Goal: Information Seeking & Learning: Learn about a topic

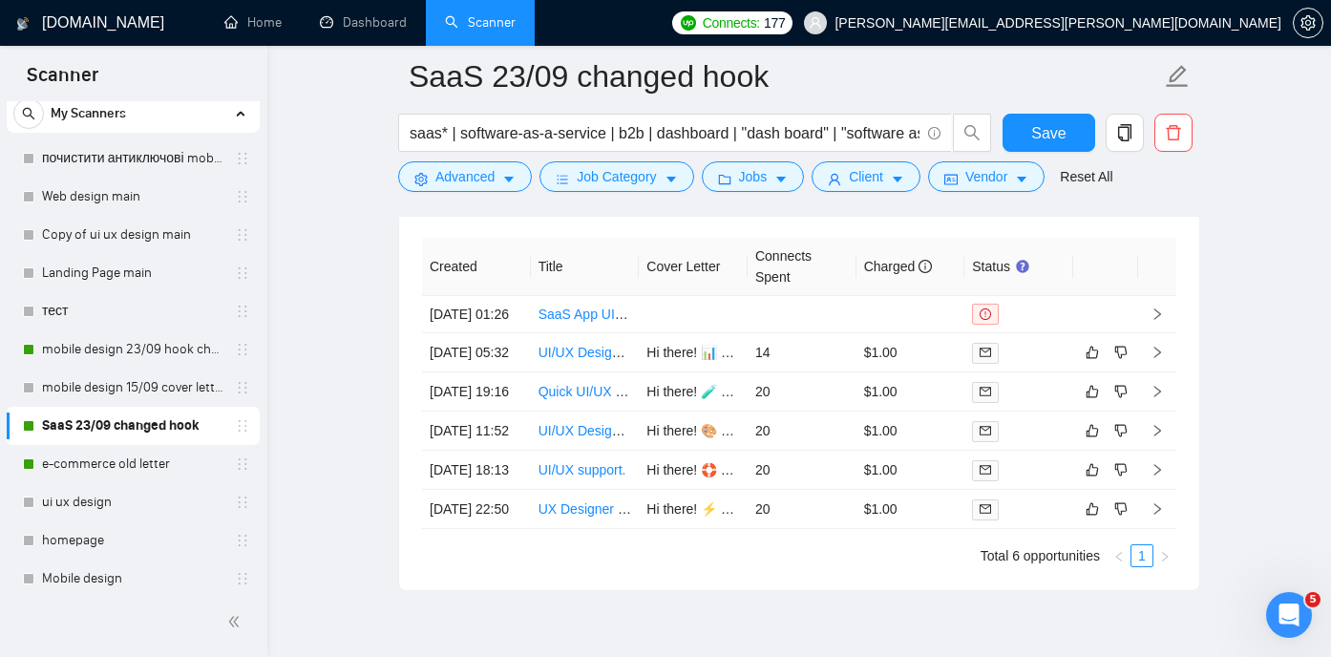
scroll to position [4831, 0]
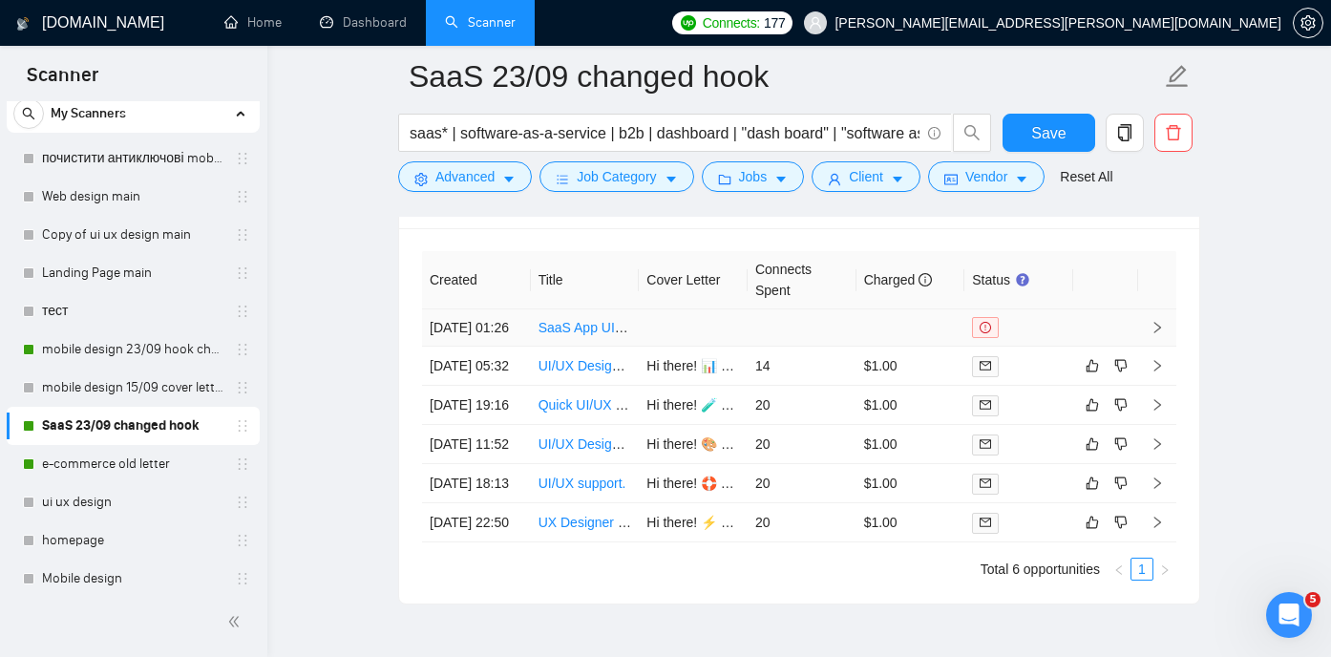
click at [586, 335] on link "SaaS App UI/UX Designer Needed for Mobile and Web Applications" at bounding box center [739, 327] width 401 height 15
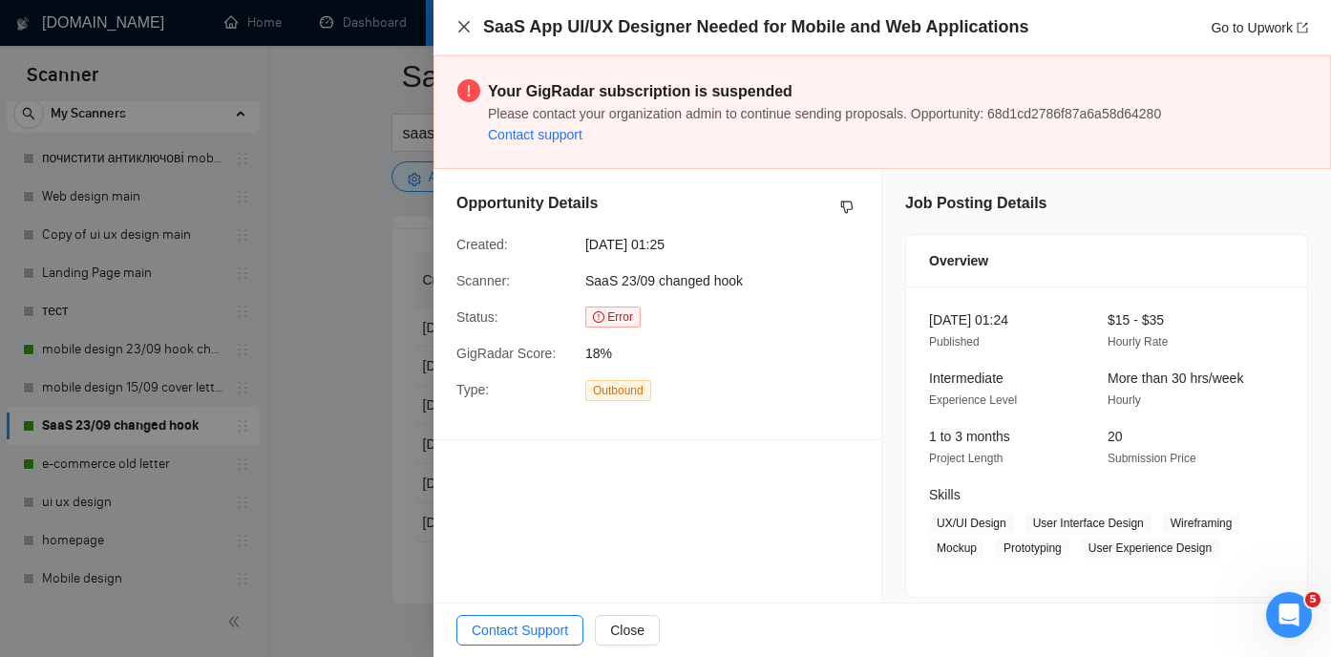
click at [467, 27] on icon "close" at bounding box center [464, 26] width 15 height 15
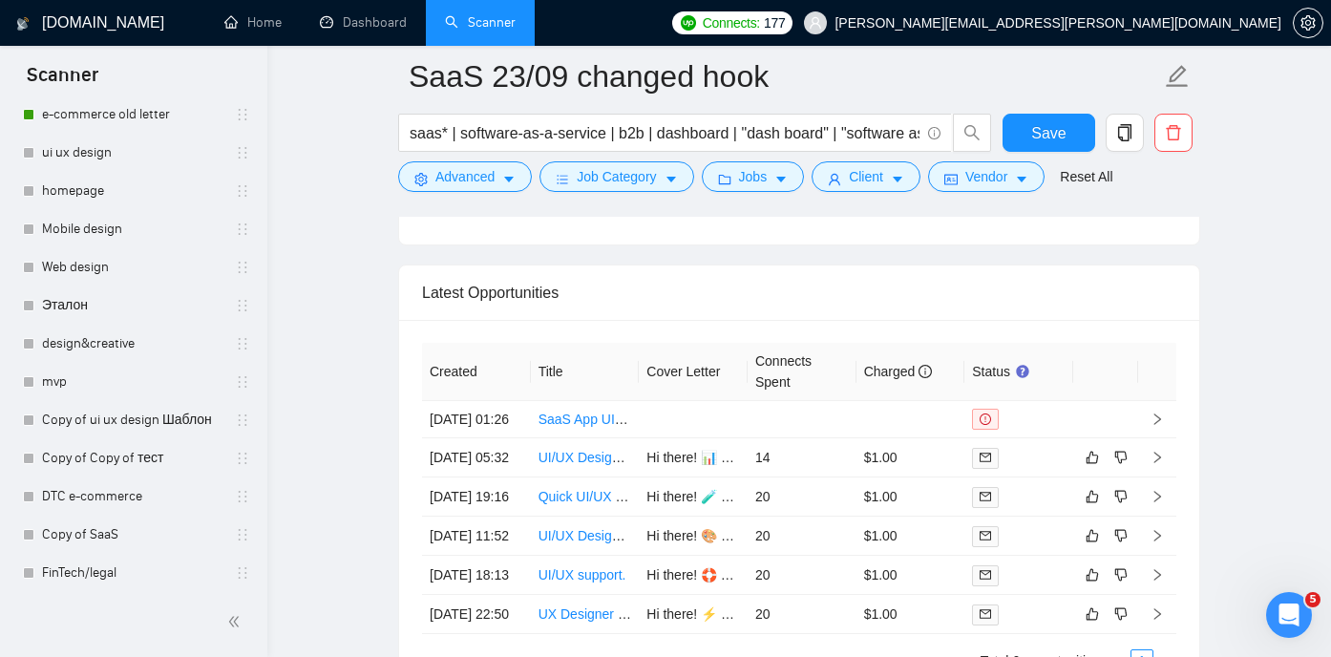
scroll to position [449, 0]
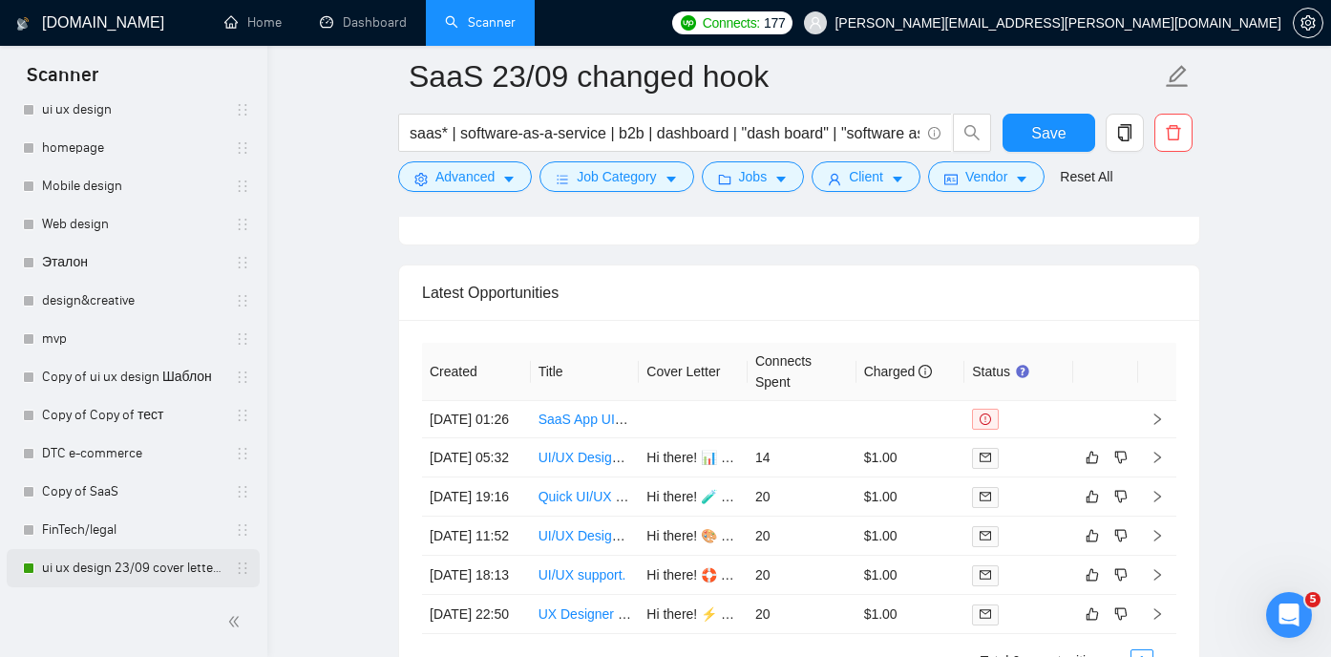
click at [103, 569] on link "ui ux design 23/09 cover letter changed & cases revised" at bounding box center [132, 568] width 181 height 38
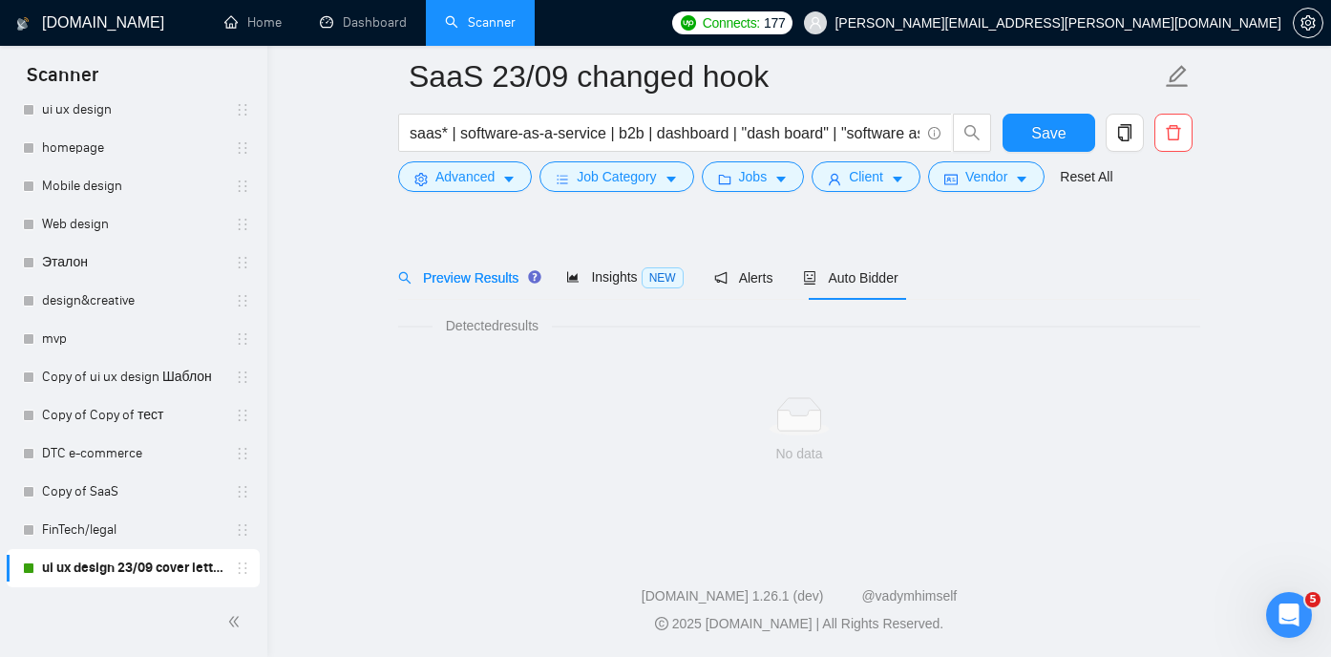
scroll to position [40, 0]
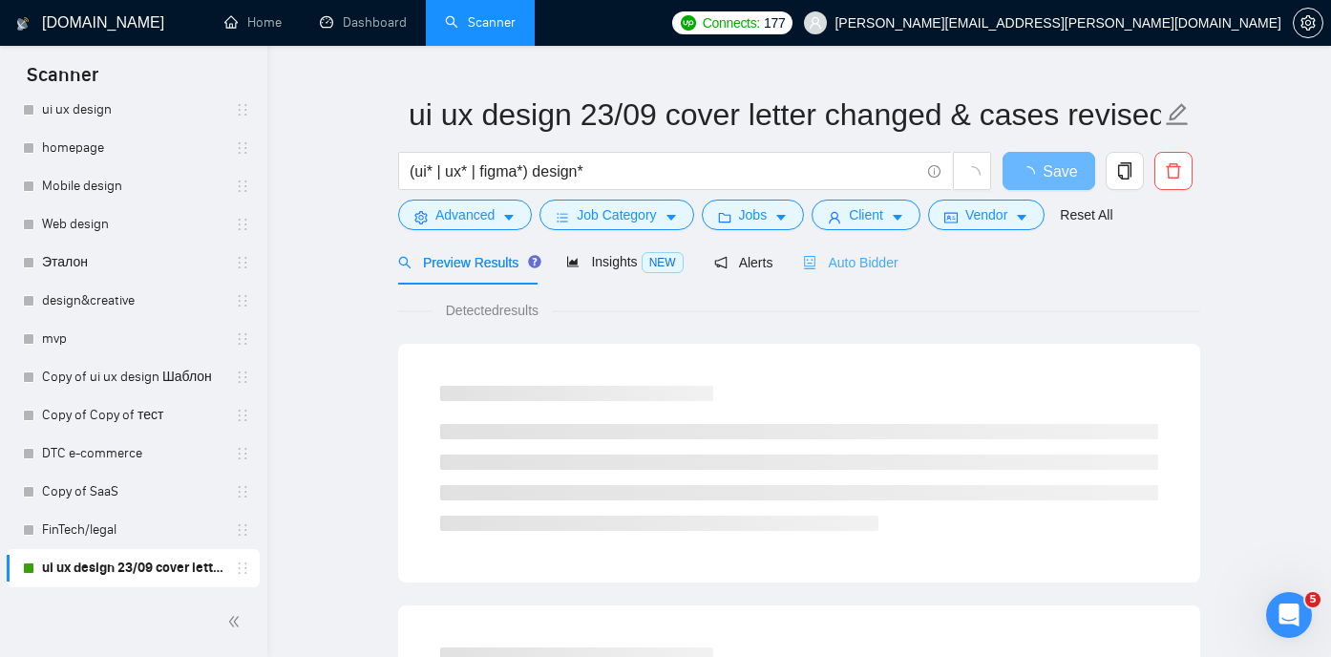
click at [851, 245] on div "Auto Bidder" at bounding box center [850, 262] width 95 height 45
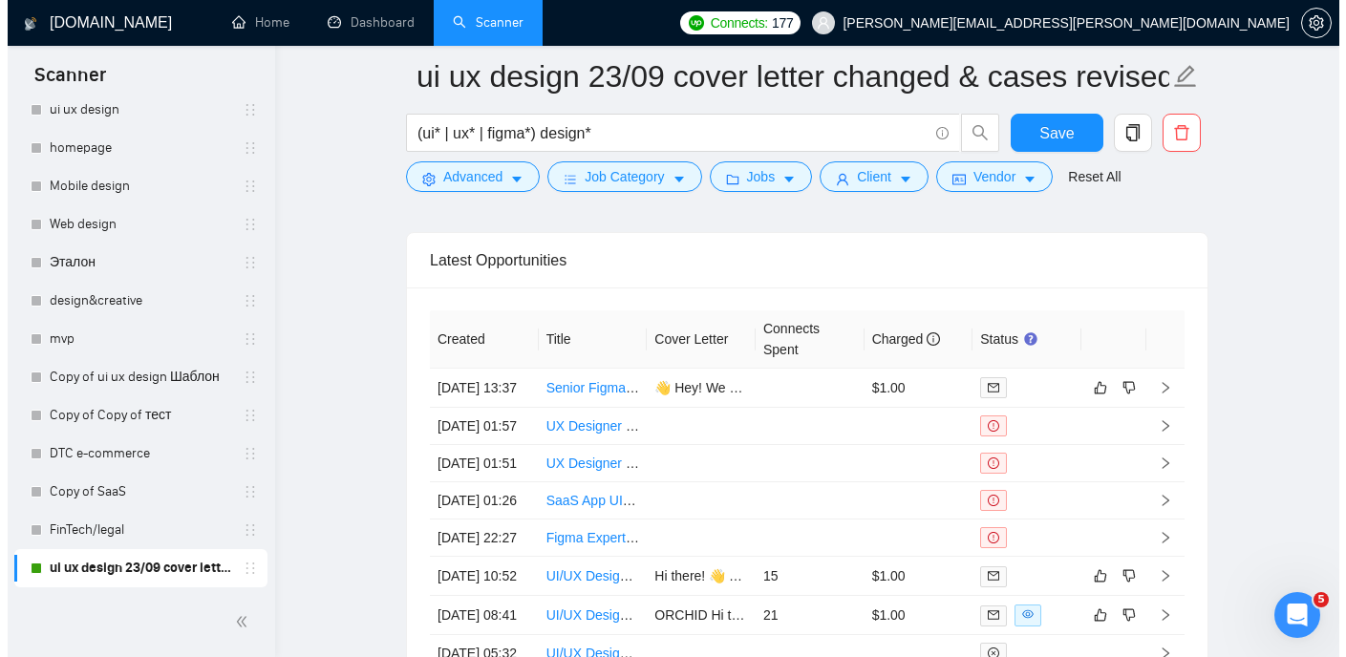
scroll to position [4780, 0]
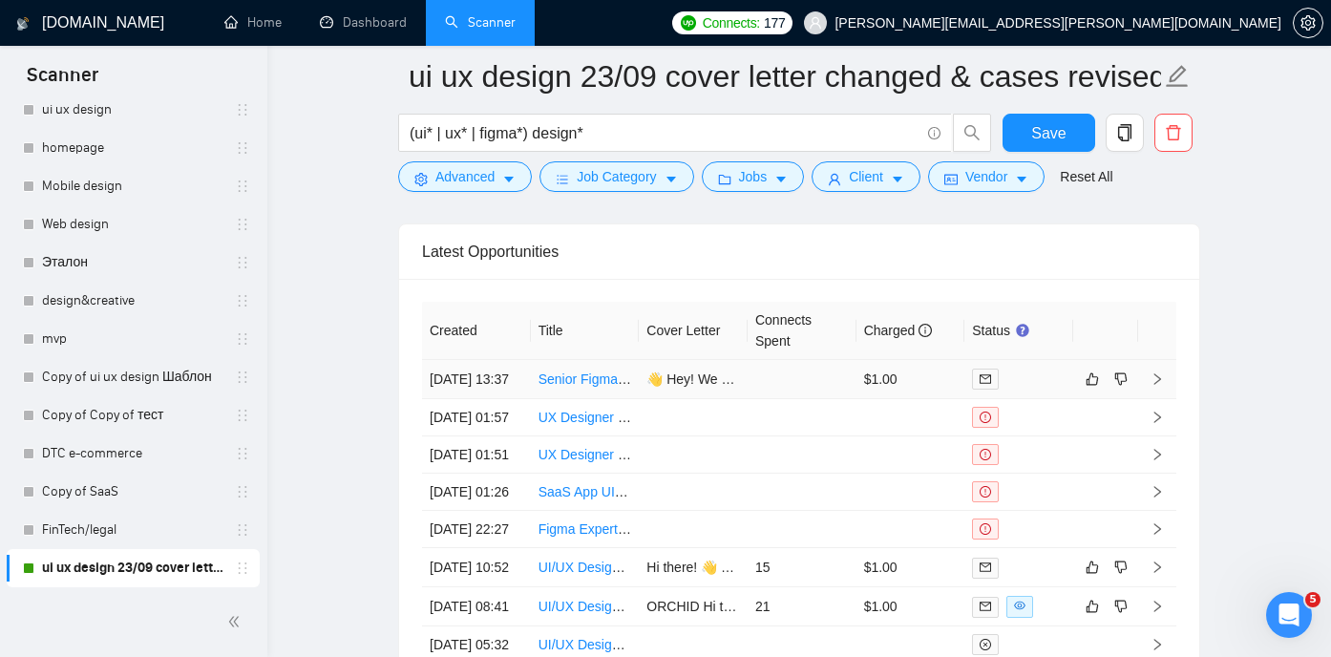
click at [563, 387] on link "Senior Figma Designer for Investment Client Portal" at bounding box center [690, 379] width 302 height 15
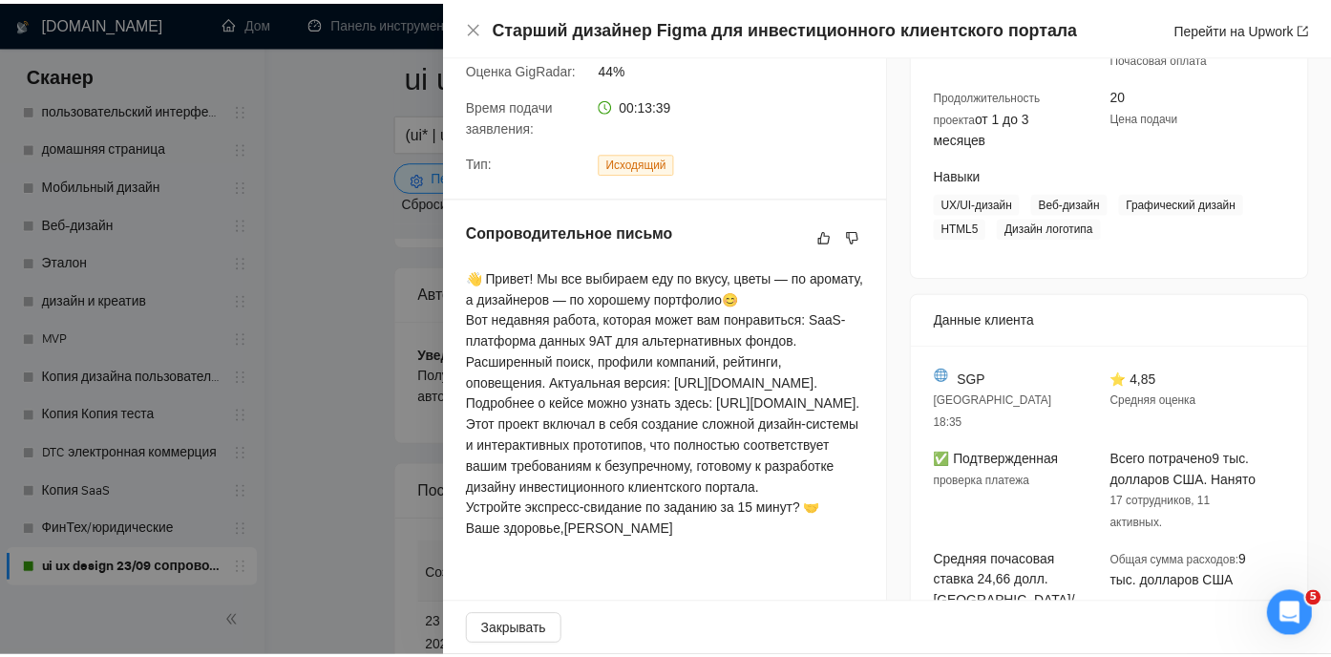
scroll to position [264, 0]
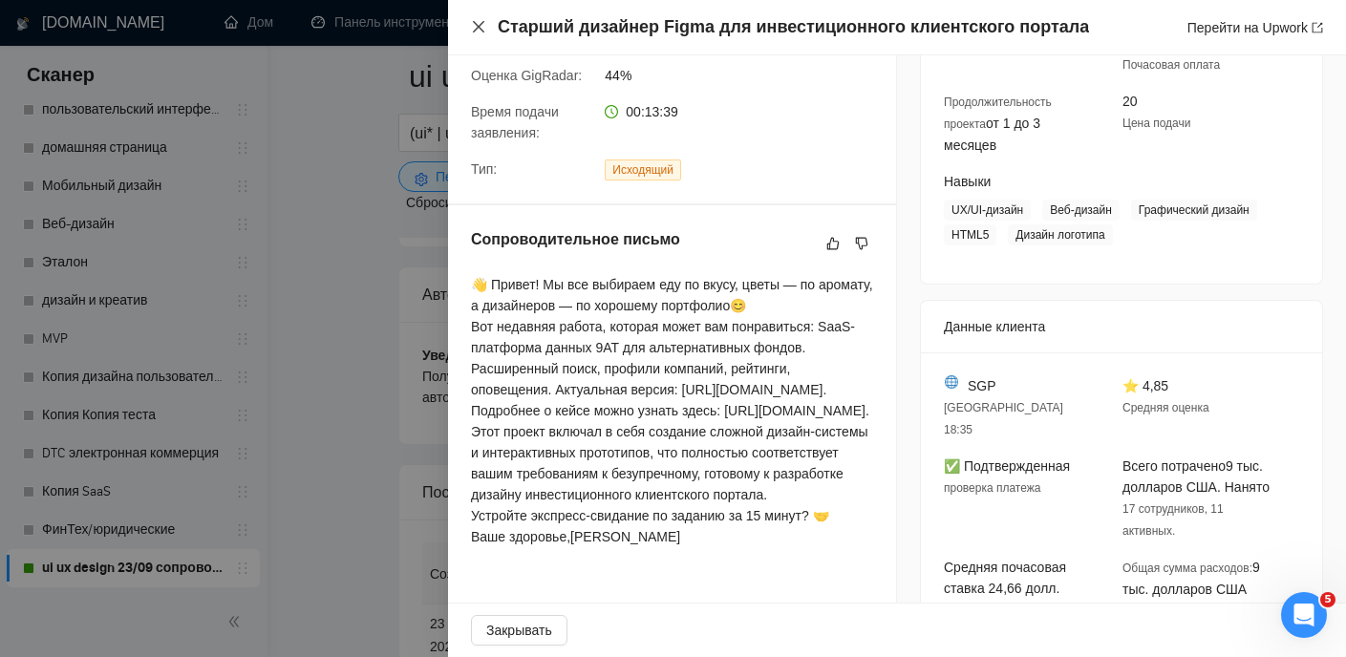
click at [480, 28] on icon "закрывать" at bounding box center [478, 26] width 11 height 11
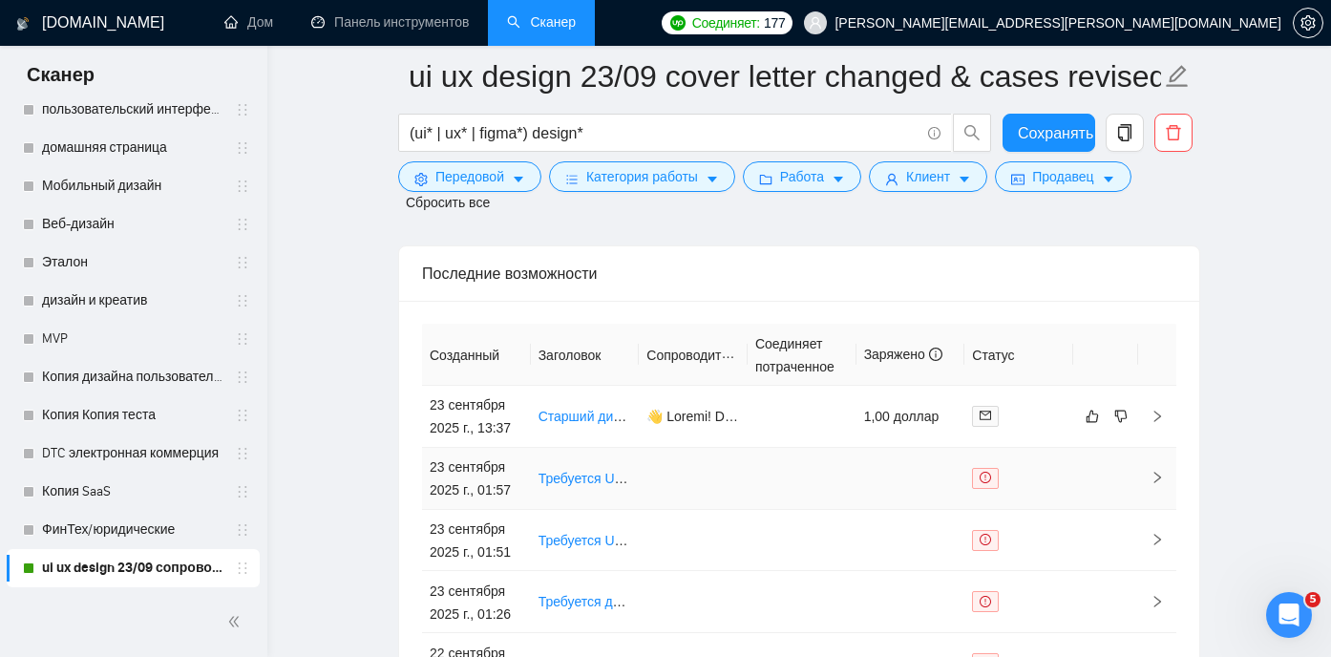
scroll to position [5004, 0]
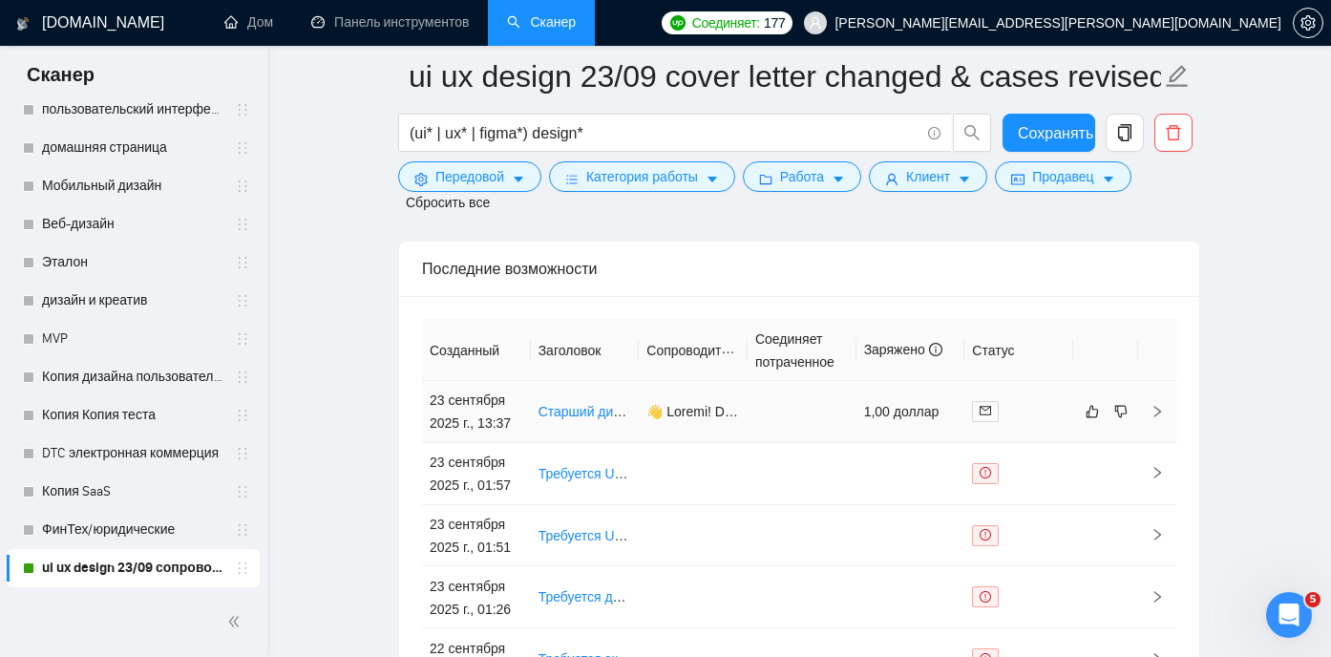
click at [583, 405] on font "Старший дизайнер Figma для инвестиционного клиентского портала" at bounding box center [753, 411] width 428 height 15
